Goal: Task Accomplishment & Management: Manage account settings

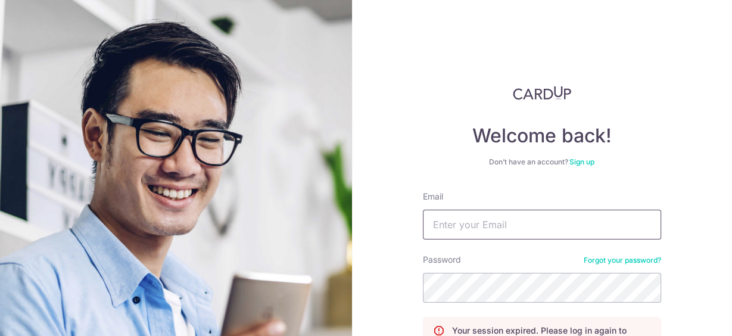
click at [441, 225] on input "Email" at bounding box center [542, 225] width 238 height 30
type input "[EMAIL_ADDRESS][DOMAIN_NAME]"
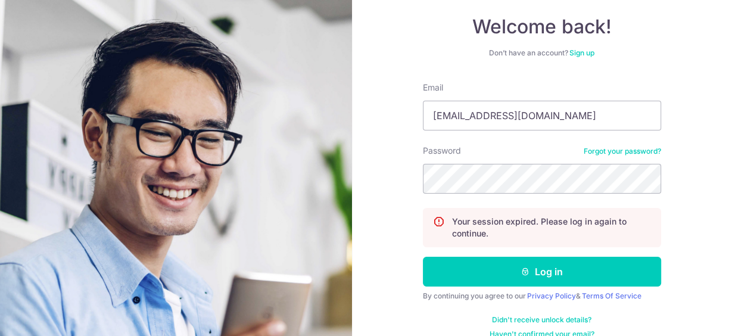
scroll to position [125, 0]
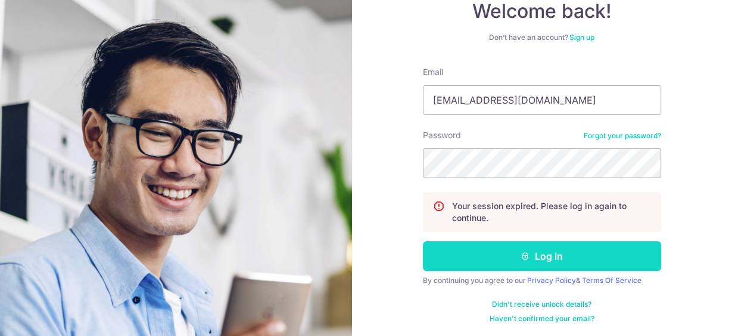
click at [540, 260] on button "Log in" at bounding box center [542, 256] width 238 height 30
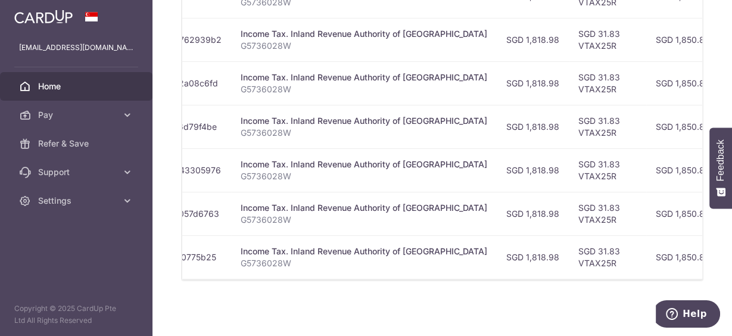
scroll to position [0, 203]
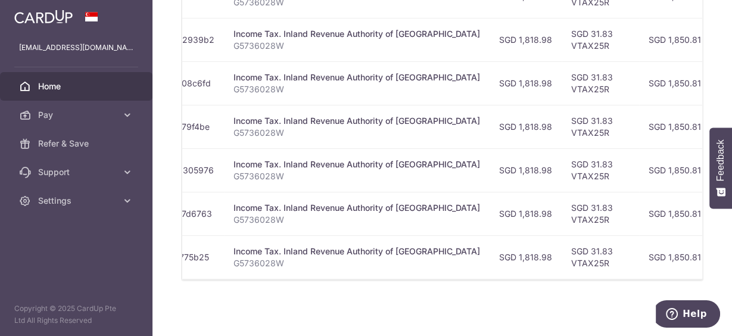
click at [584, 44] on td "SGD 31.83 VTAX25R" at bounding box center [600, 39] width 77 height 43
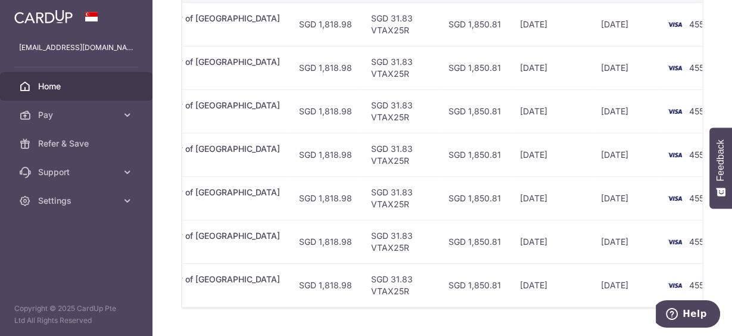
scroll to position [425, 0]
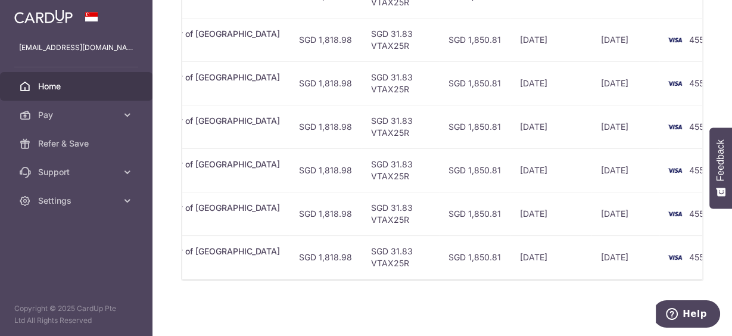
drag, startPoint x: 418, startPoint y: 279, endPoint x: 454, endPoint y: 274, distance: 36.7
click at [320, 275] on div "Status Payment ID Payment details Amount CardUp fee Total amt. Charge date Due …" at bounding box center [442, 111] width 520 height 337
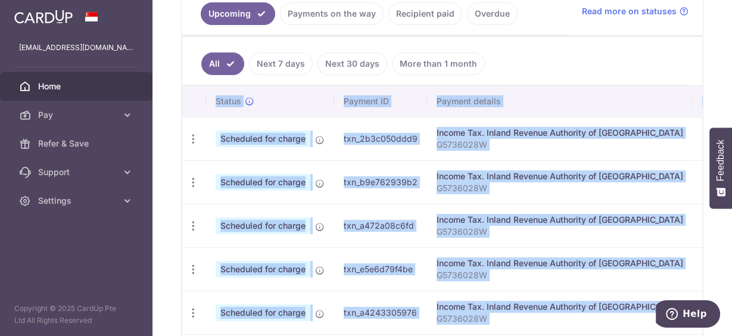
scroll to position [282, 0]
